Goal: Task Accomplishment & Management: Manage account settings

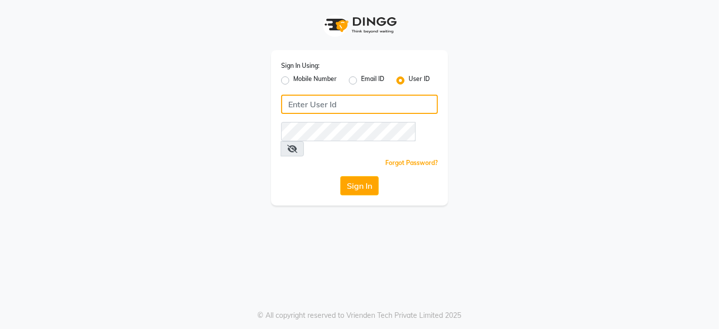
click at [320, 100] on input "Username" at bounding box center [359, 104] width 157 height 19
type input "queen123"
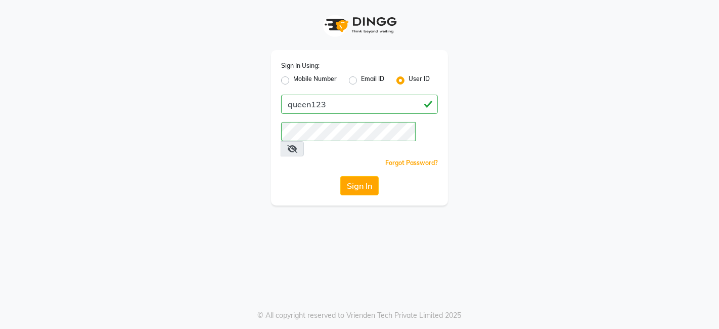
click at [316, 176] on div "Sign In" at bounding box center [359, 185] width 157 height 19
click at [349, 176] on button "Sign In" at bounding box center [359, 185] width 38 height 19
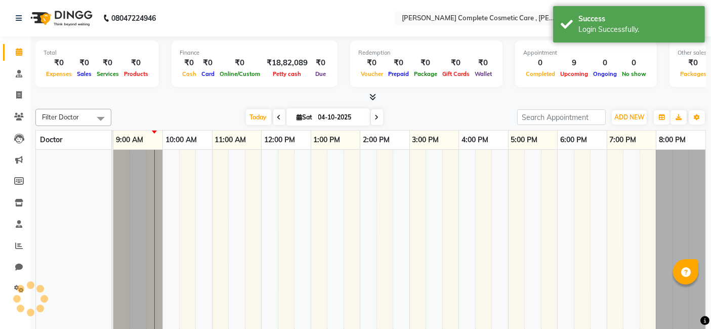
select select "en"
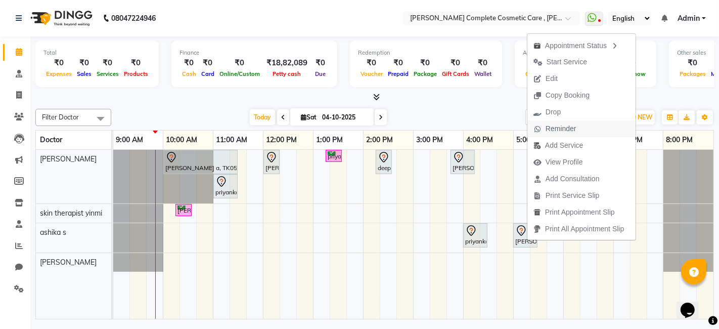
click at [563, 132] on span "Reminder" at bounding box center [561, 128] width 31 height 11
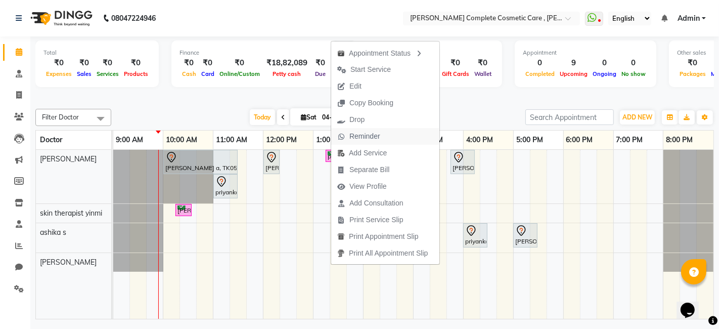
click at [357, 136] on span "Reminder" at bounding box center [364, 136] width 31 height 11
